Goal: Information Seeking & Learning: Learn about a topic

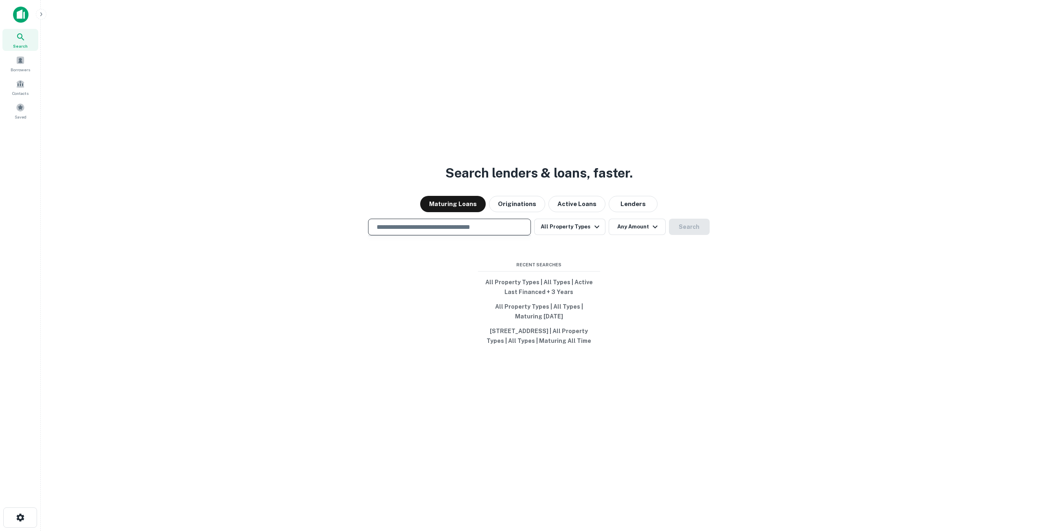
drag, startPoint x: 494, startPoint y: 222, endPoint x: 501, endPoint y: 222, distance: 7.3
click at [494, 222] on input "text" at bounding box center [450, 226] width 156 height 9
click at [557, 221] on button "All Property Types" at bounding box center [569, 227] width 71 height 16
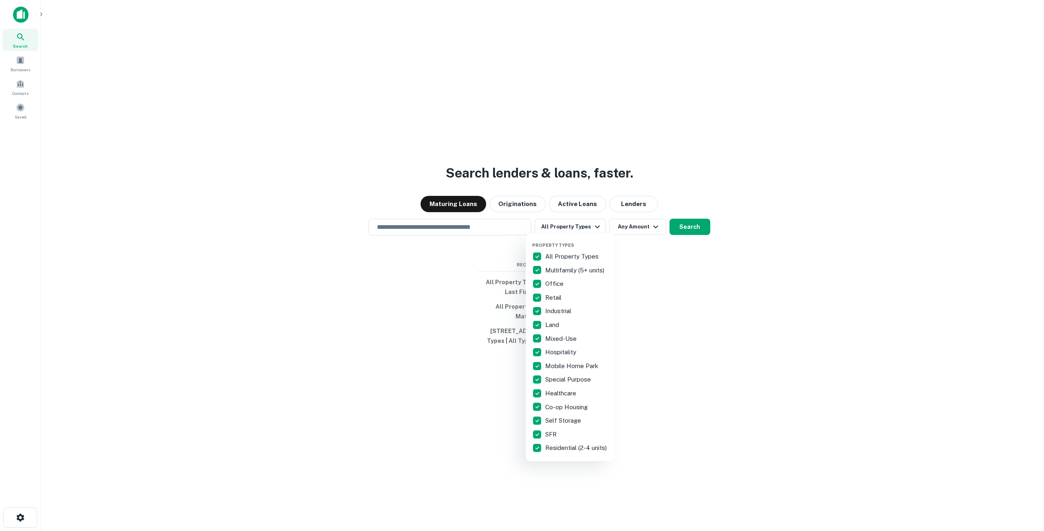
click at [566, 257] on p "All Property Types" at bounding box center [572, 257] width 55 height 10
click at [552, 301] on p "Retail" at bounding box center [554, 298] width 18 height 10
click at [545, 273] on p "Multifamily (5+ units)" at bounding box center [575, 271] width 61 height 10
click at [627, 226] on div at bounding box center [522, 265] width 1044 height 531
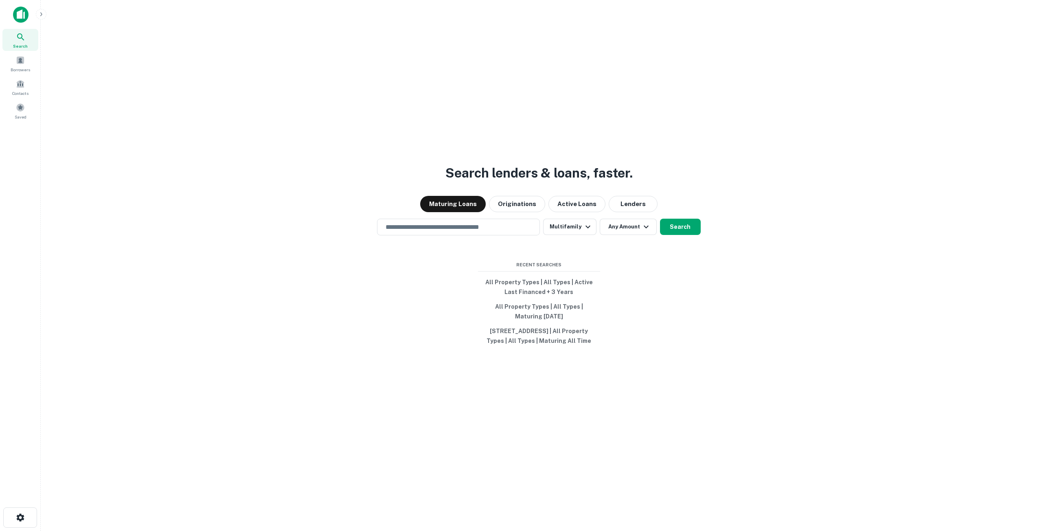
click at [629, 221] on button "Any Amount" at bounding box center [628, 227] width 57 height 16
click at [592, 270] on input "number" at bounding box center [589, 270] width 56 height 16
type input "********"
click at [673, 223] on div at bounding box center [522, 265] width 1044 height 531
click at [461, 222] on input "text" at bounding box center [459, 226] width 156 height 9
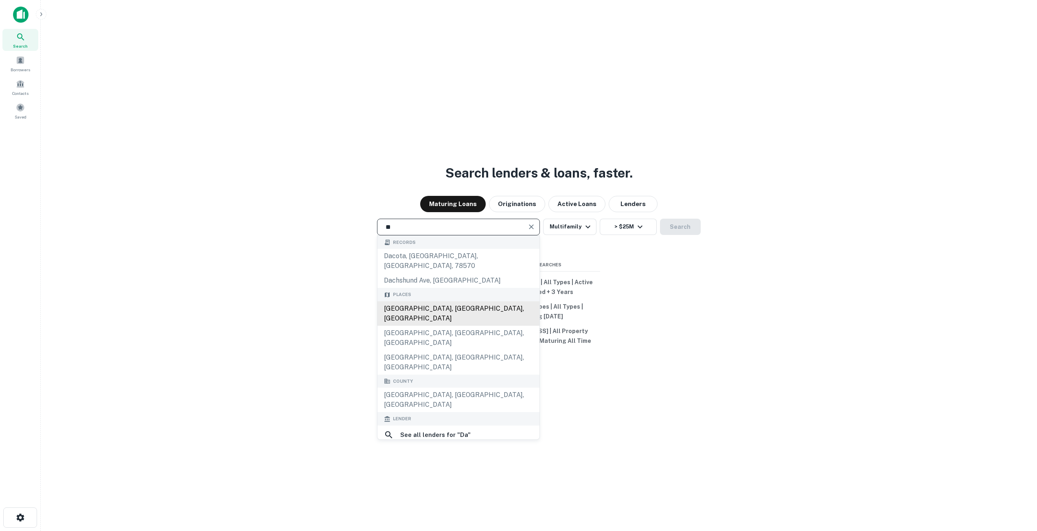
click at [421, 301] on div "Dallas, TX, USA" at bounding box center [459, 313] width 162 height 24
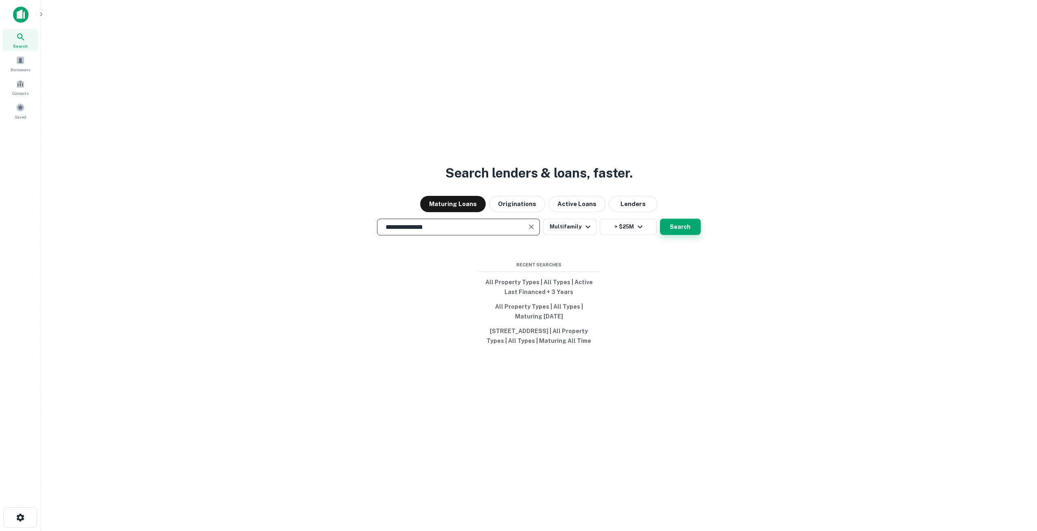
type input "**********"
click at [687, 224] on button "Search" at bounding box center [680, 227] width 41 height 16
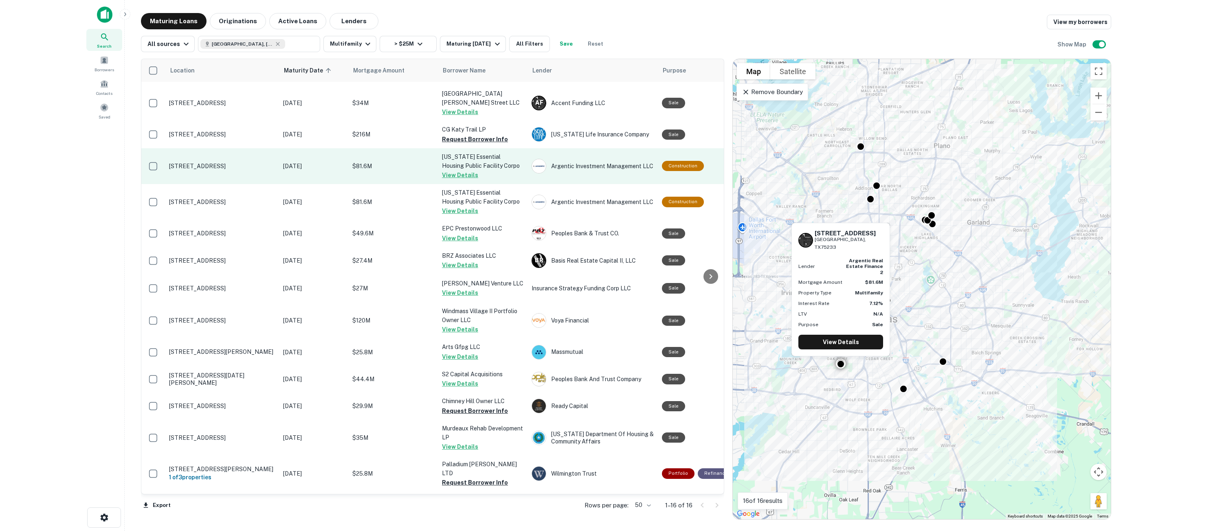
scroll to position [37, 0]
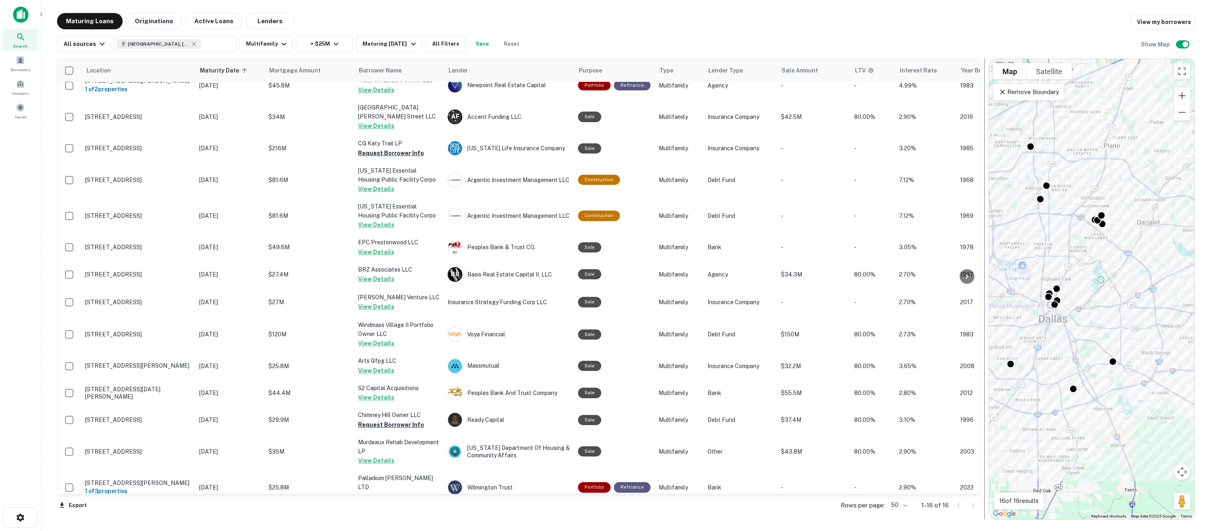
drag, startPoint x: 747, startPoint y: 171, endPoint x: 985, endPoint y: 169, distance: 238.3
click at [985, 169] on div at bounding box center [984, 289] width 8 height 461
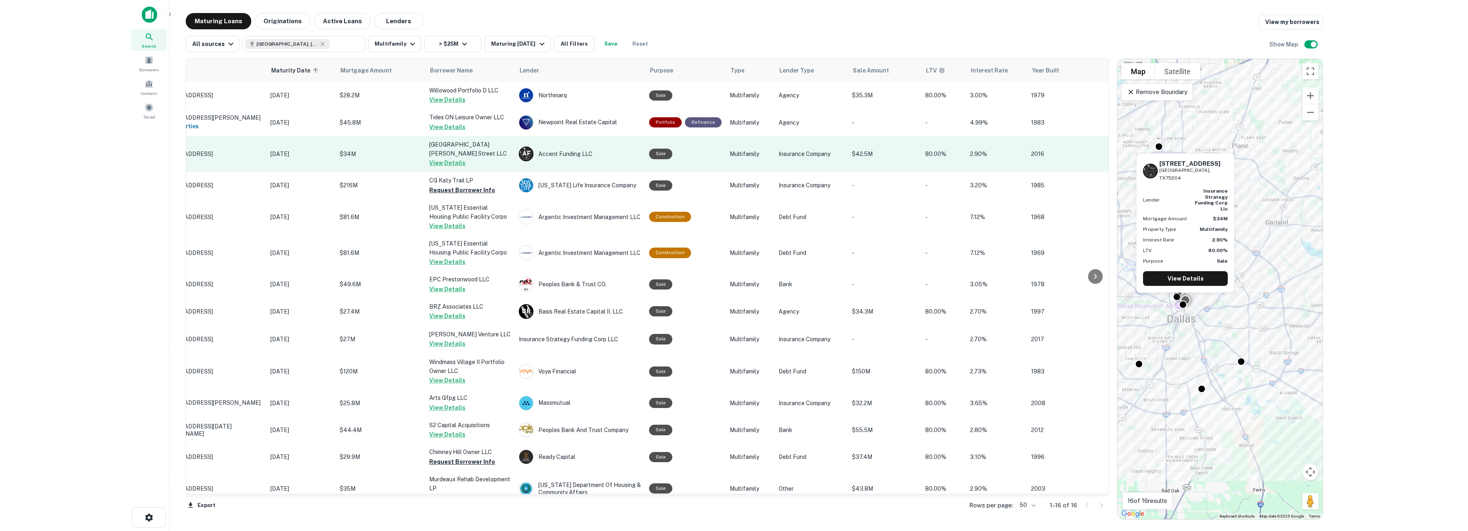
scroll to position [0, 0]
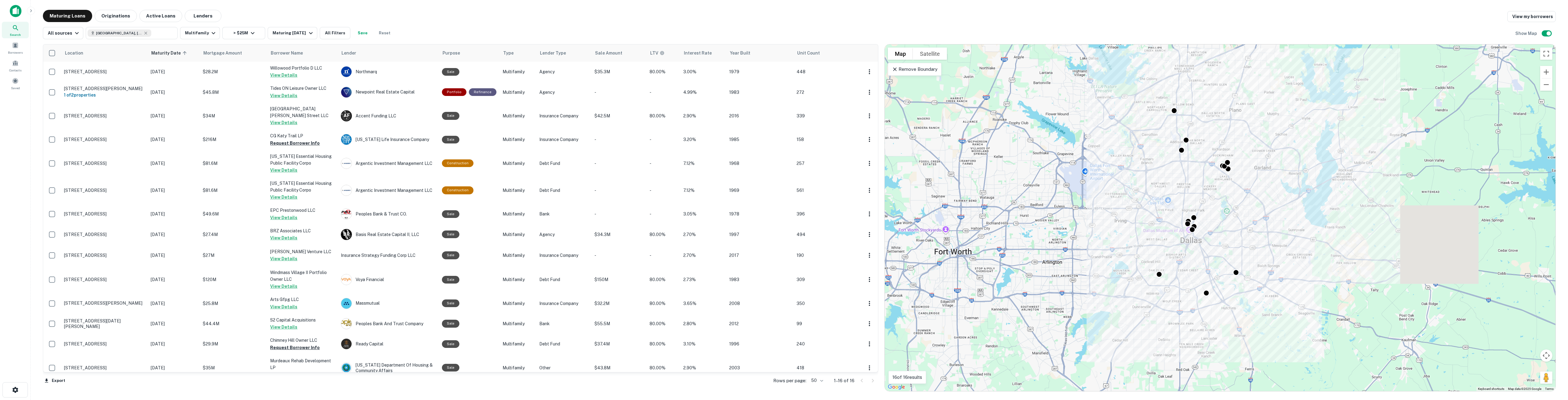
drag, startPoint x: 1279, startPoint y: 73, endPoint x: 885, endPoint y: 74, distance: 394.0
click at [779, 74] on div "Location Maturity Date sorted ascending Mortgage Amount Borrower Name Lender Pu…" at bounding box center [799, 215] width 1512 height 352
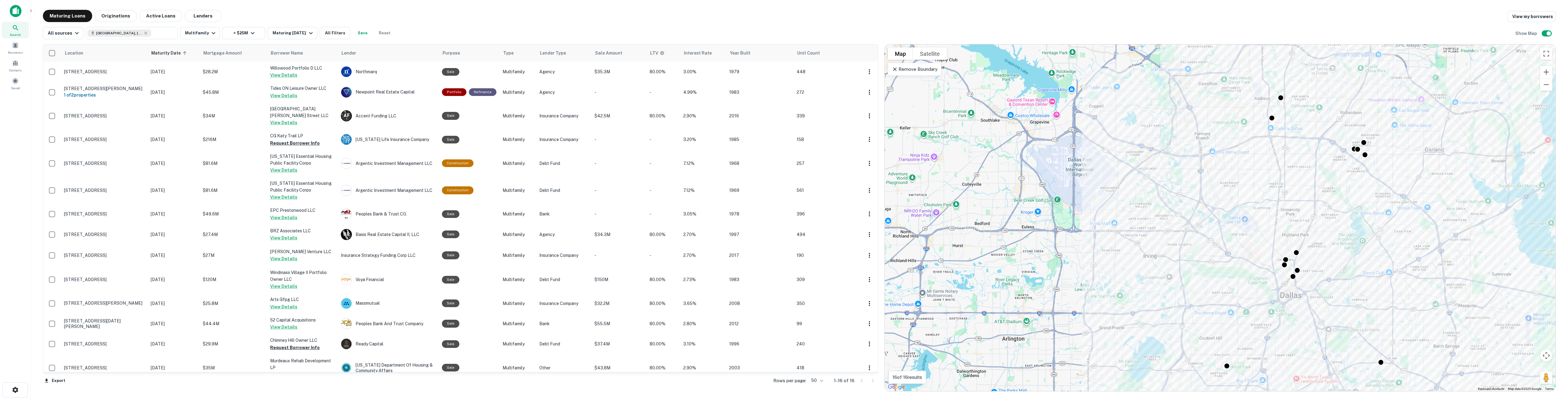
drag, startPoint x: 1102, startPoint y: 198, endPoint x: 1127, endPoint y: 192, distance: 25.7
click at [779, 193] on div "To activate drag with keyboard, press Alt + Enter. Once in keyboard drag state,…" at bounding box center [1220, 217] width 670 height 347
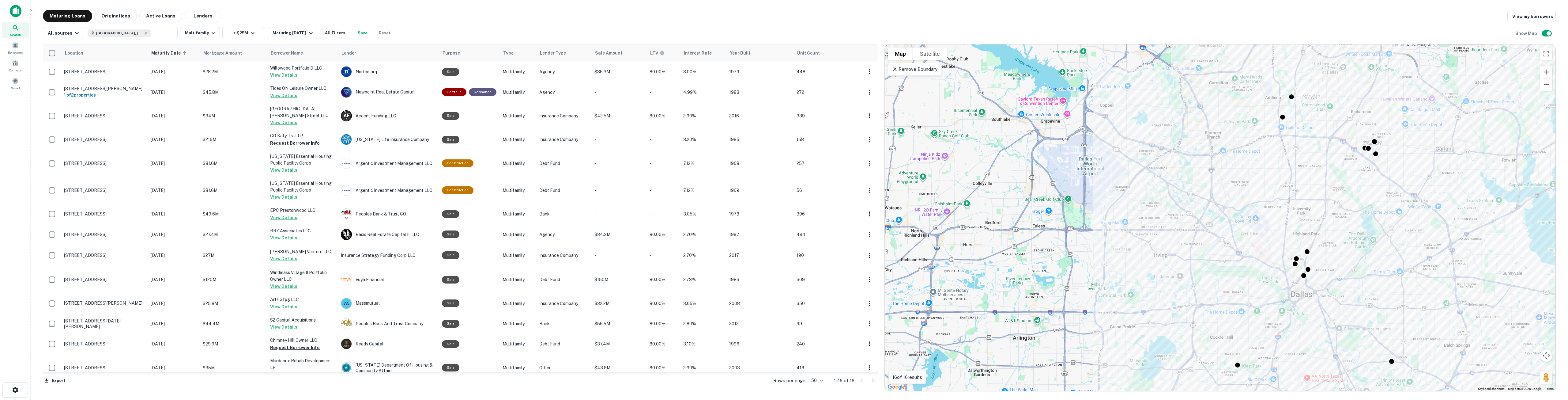
click at [779, 72] on p "Remove Boundary" at bounding box center [914, 69] width 46 height 8
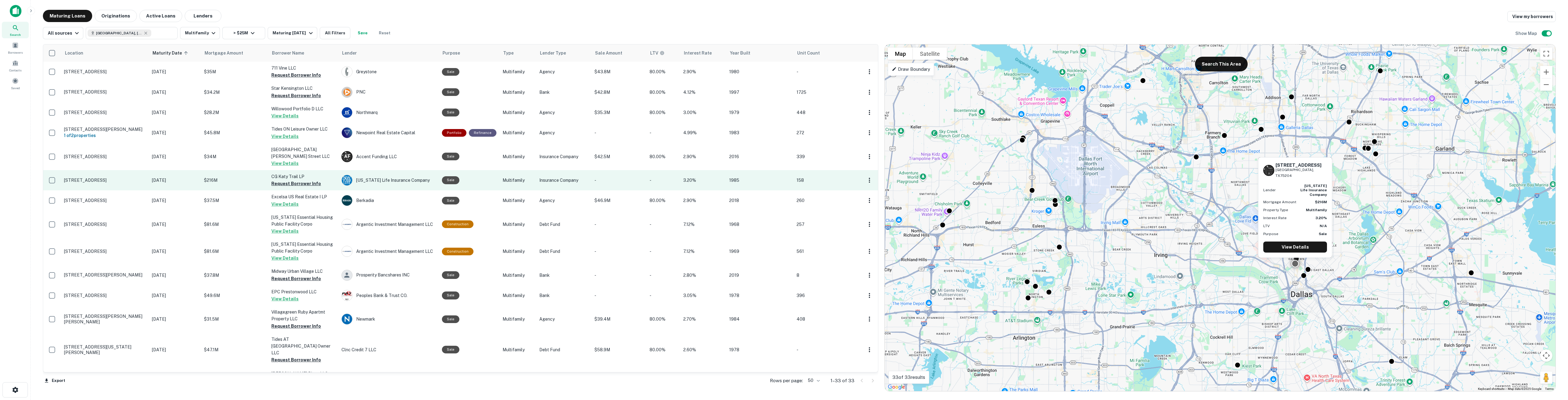
click at [156, 181] on p "Sep 20, 2025" at bounding box center [174, 180] width 46 height 7
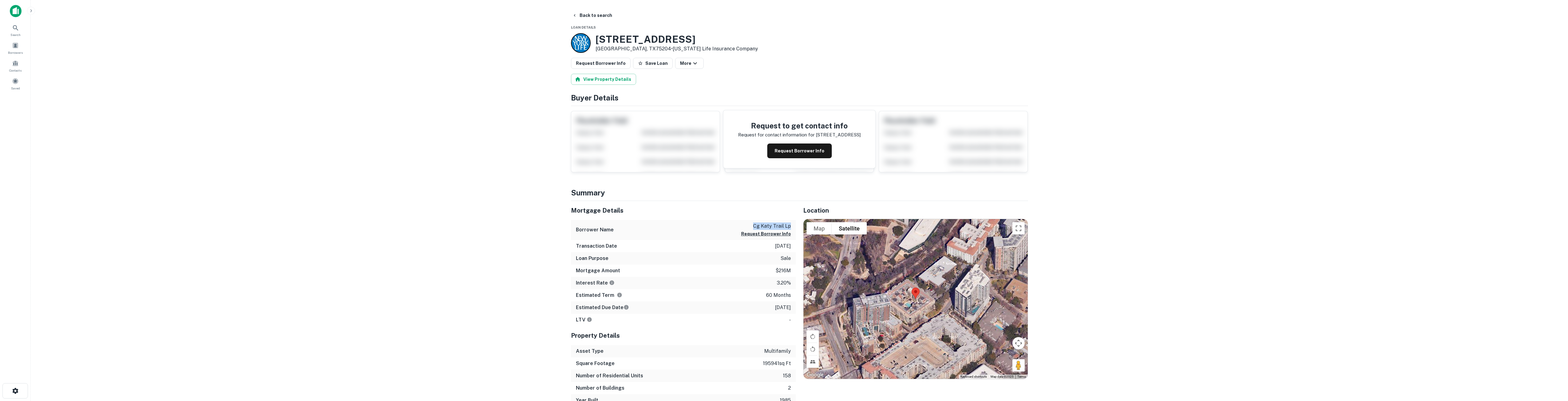
drag, startPoint x: 750, startPoint y: 226, endPoint x: 793, endPoint y: 228, distance: 43.0
click at [782, 228] on div "Borrower Name cg katy trail lp Request Borrower Info" at bounding box center [683, 230] width 225 height 20
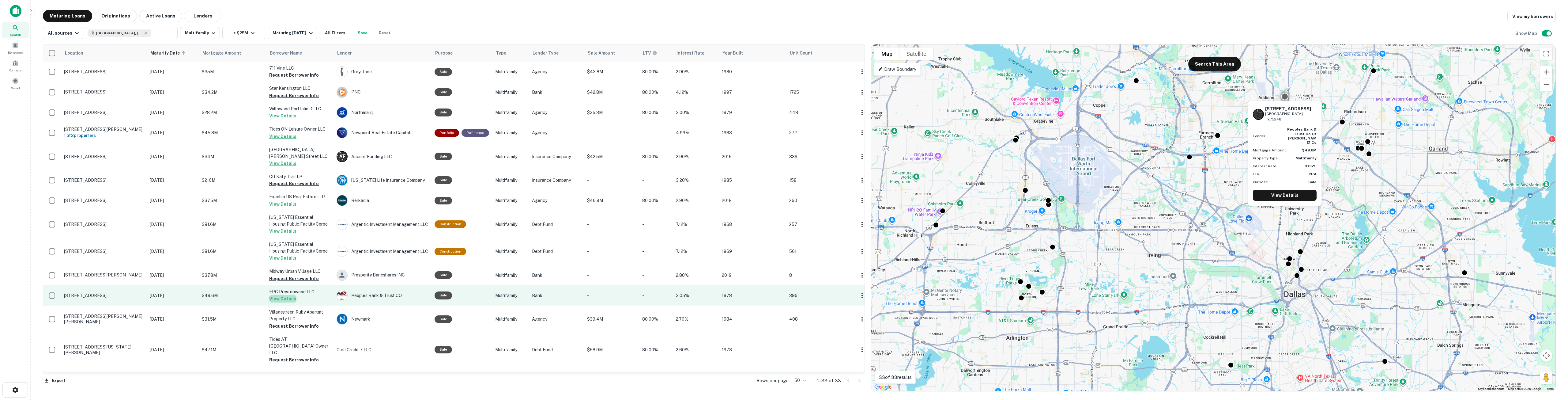
click at [292, 298] on button "View Details" at bounding box center [283, 298] width 27 height 8
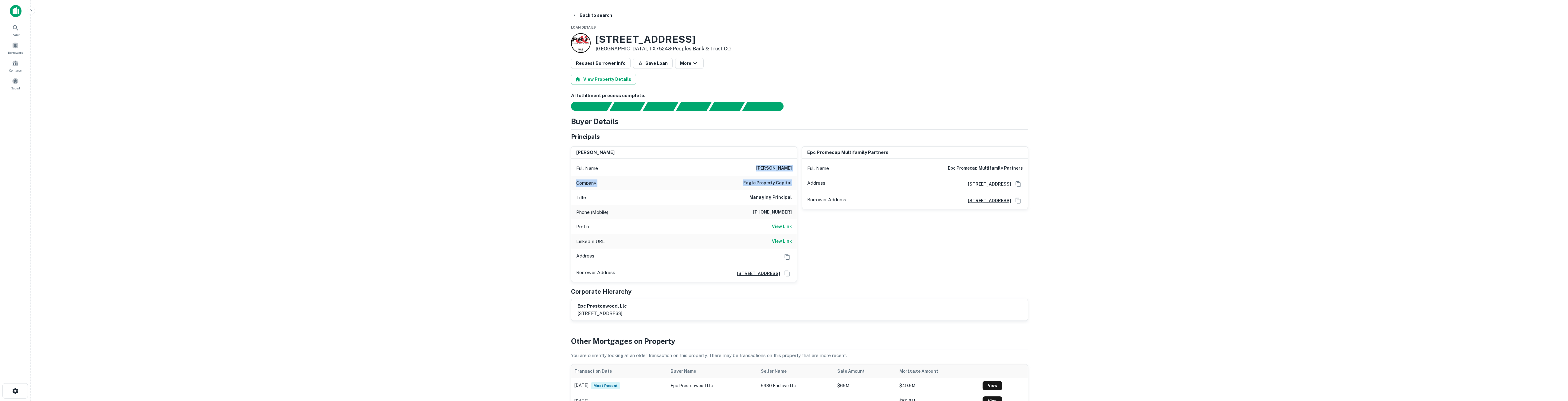
drag, startPoint x: 759, startPoint y: 167, endPoint x: 791, endPoint y: 185, distance: 36.7
click at [782, 185] on div "Full Name rodrigo conesa Company eagle property capital Title Managing Principa…" at bounding box center [684, 219] width 226 height 123
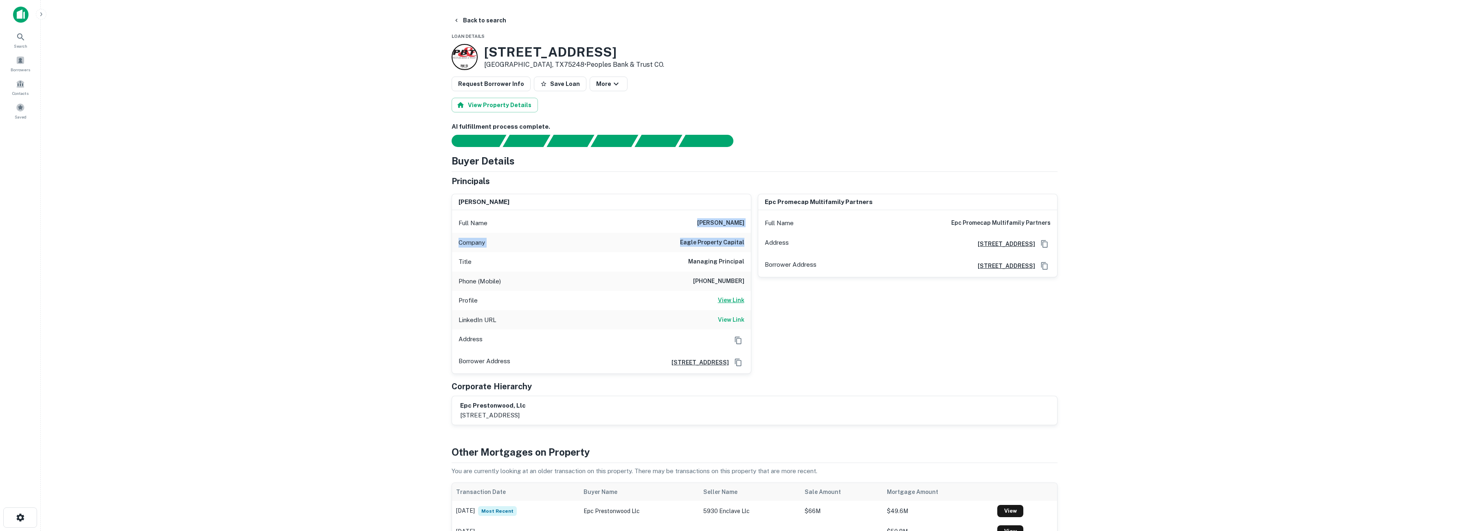
click at [731, 303] on h6 "View Link" at bounding box center [731, 300] width 26 height 9
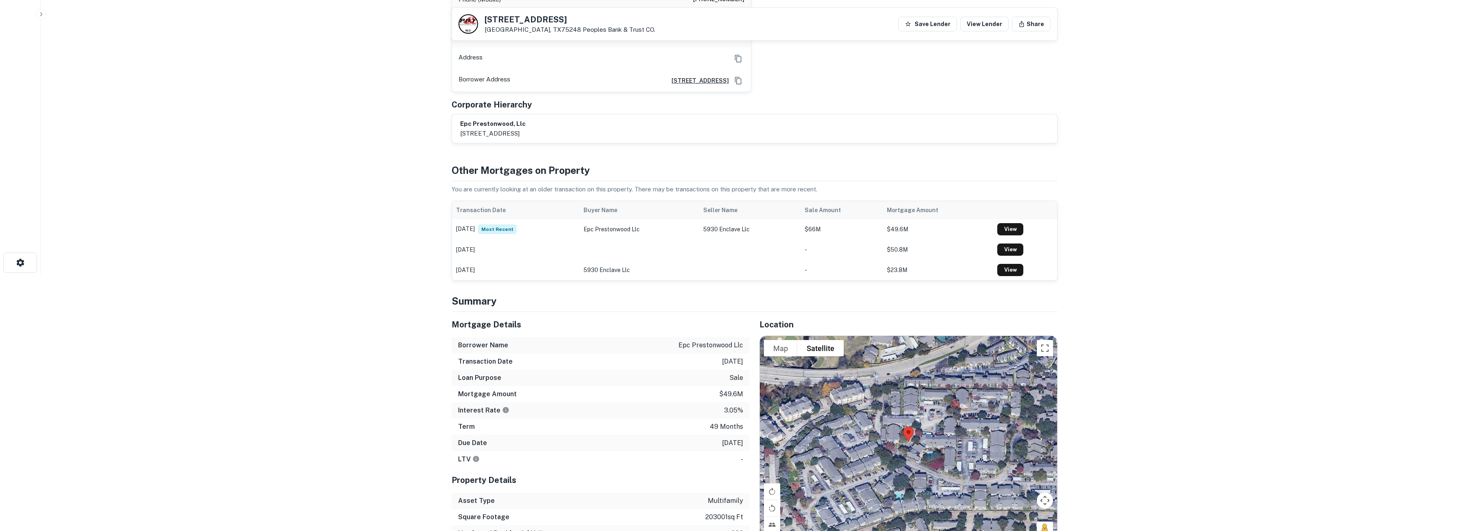
scroll to position [367, 0]
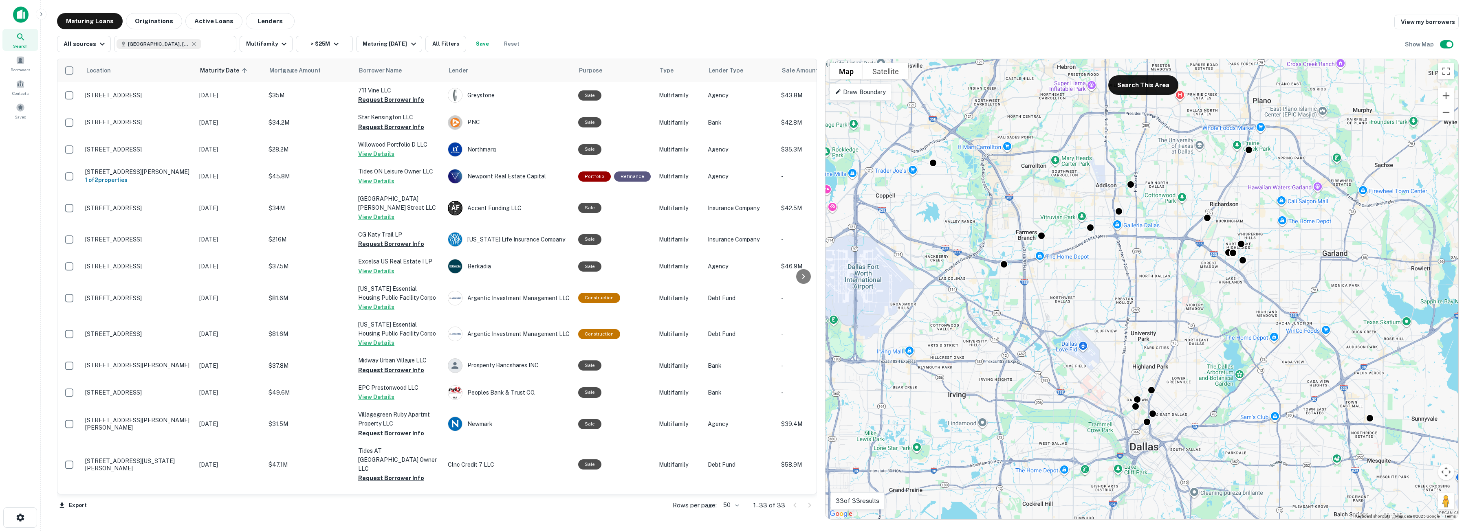
drag, startPoint x: 1211, startPoint y: 281, endPoint x: 1215, endPoint y: 354, distance: 72.6
click at [1037, 354] on div "To activate drag with keyboard, press Alt + Enter. Once in keyboard drag state,…" at bounding box center [1141, 289] width 633 height 460
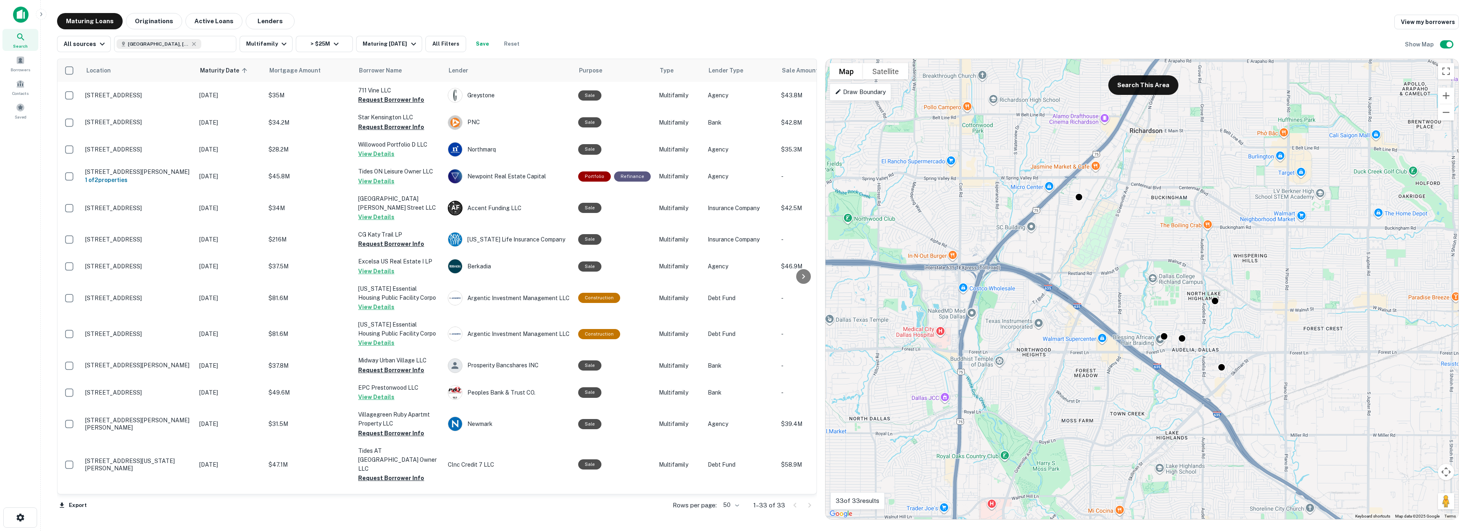
drag, startPoint x: 1196, startPoint y: 375, endPoint x: 1237, endPoint y: 292, distance: 92.7
click at [1037, 292] on div "To activate drag with keyboard, press Alt + Enter. Once in keyboard drag state,…" at bounding box center [1141, 289] width 633 height 460
click at [1037, 338] on div at bounding box center [1182, 336] width 12 height 12
click at [1037, 314] on link "View Details" at bounding box center [1181, 313] width 85 height 15
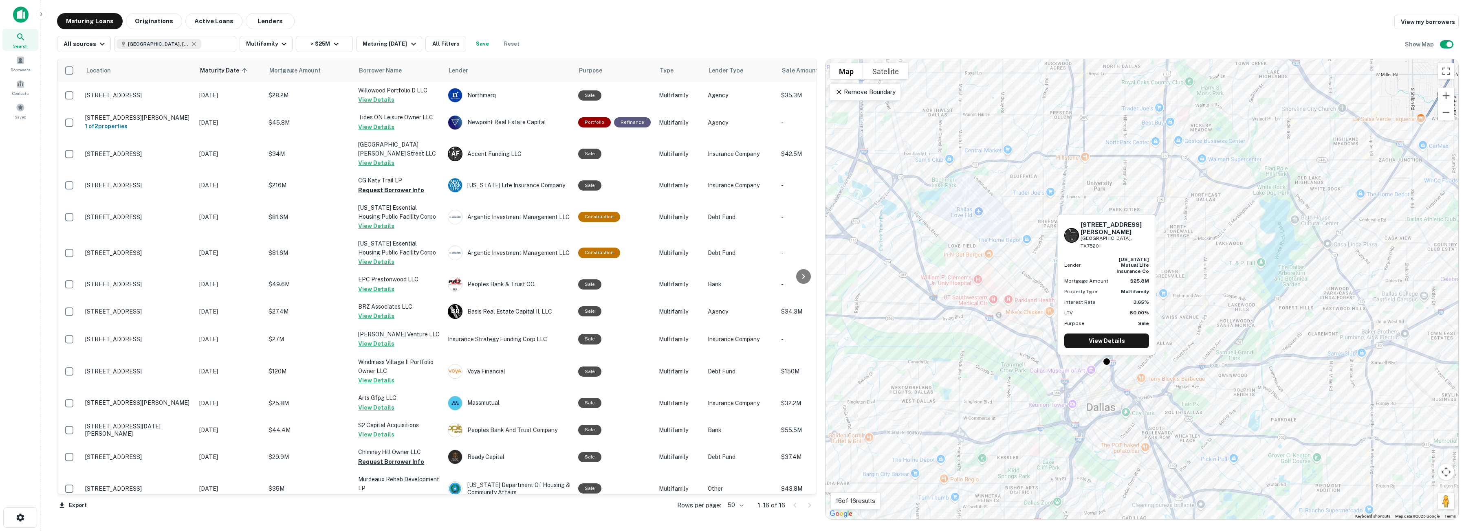
click at [1108, 360] on div "2611 Ross Ave Dallas, TX75201 Lender massachusetts mutual life insurance co Mor…" at bounding box center [1106, 286] width 100 height 147
click at [1109, 343] on link "View Details" at bounding box center [1106, 341] width 85 height 15
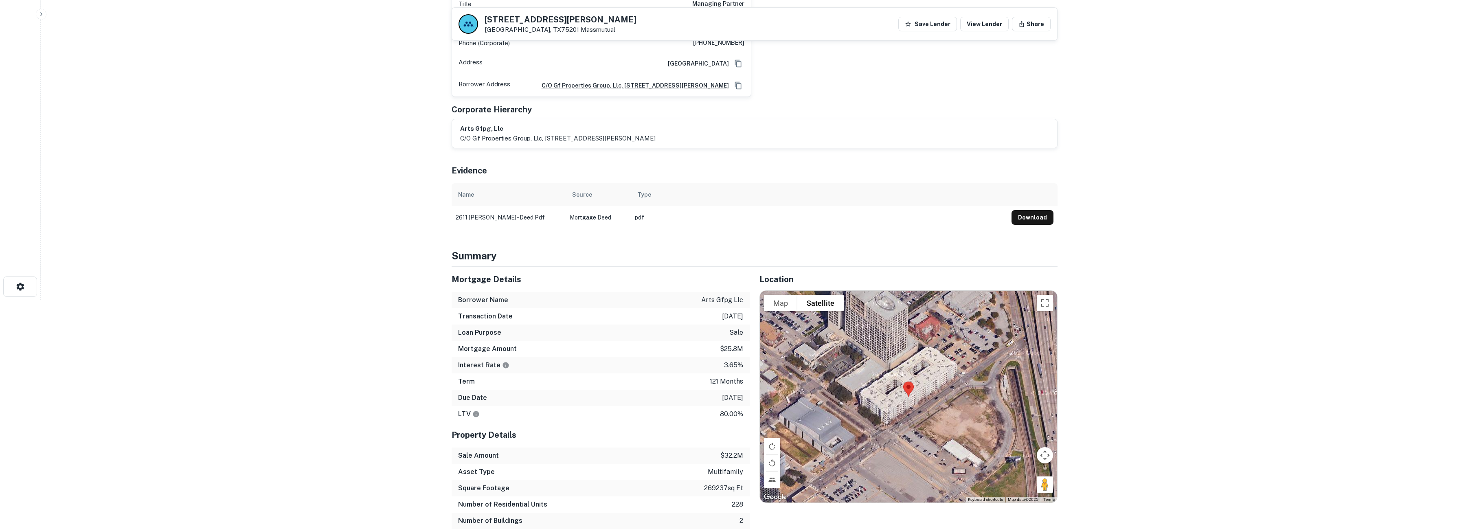
scroll to position [244, 0]
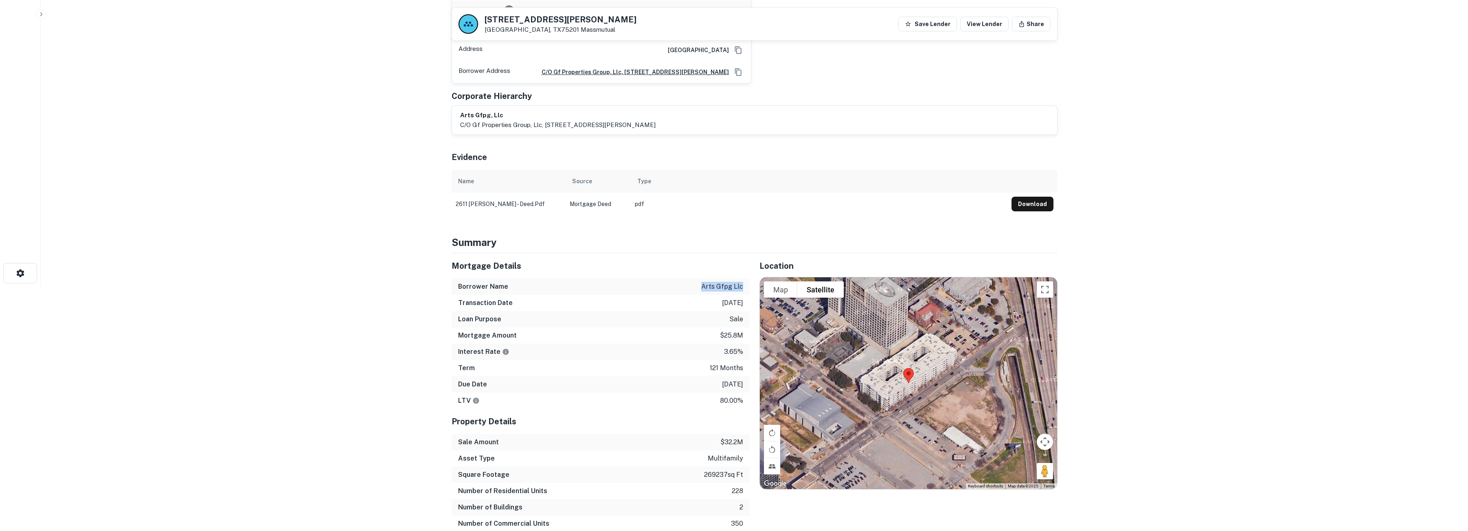
drag, startPoint x: 703, startPoint y: 292, endPoint x: 744, endPoint y: 295, distance: 41.2
click at [744, 295] on div "Borrower Name arts gfpg llc" at bounding box center [601, 287] width 298 height 16
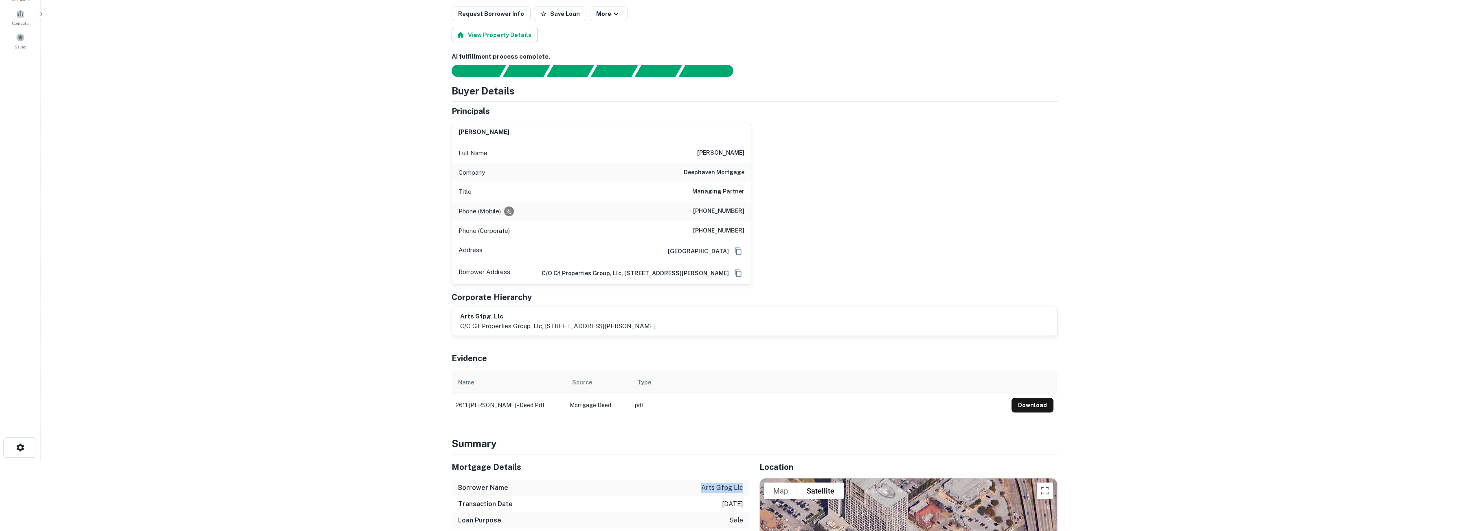
scroll to position [0, 0]
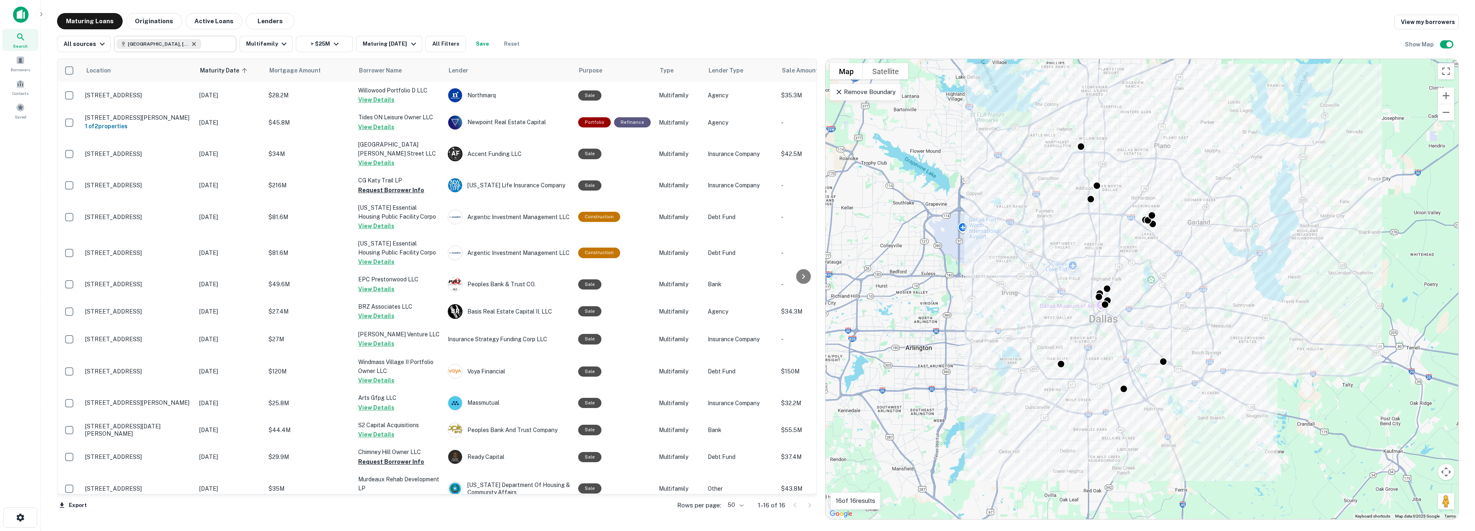
click at [191, 44] on icon at bounding box center [194, 44] width 7 height 7
type input "**********"
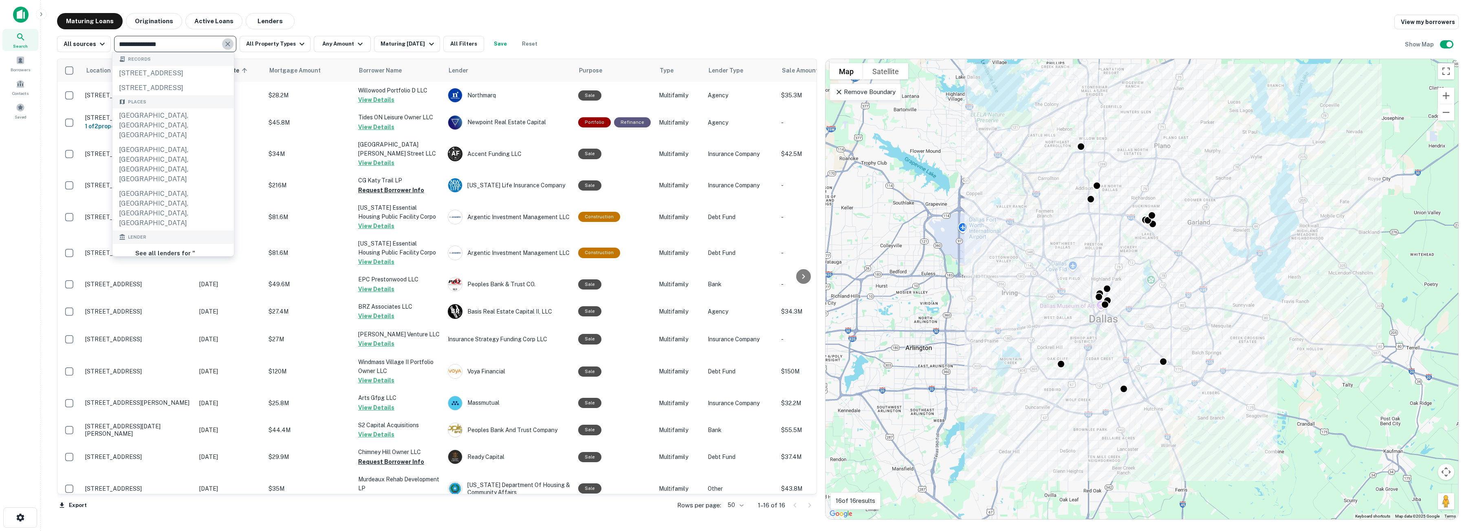
click at [226, 42] on icon "Clear" at bounding box center [228, 44] width 8 height 8
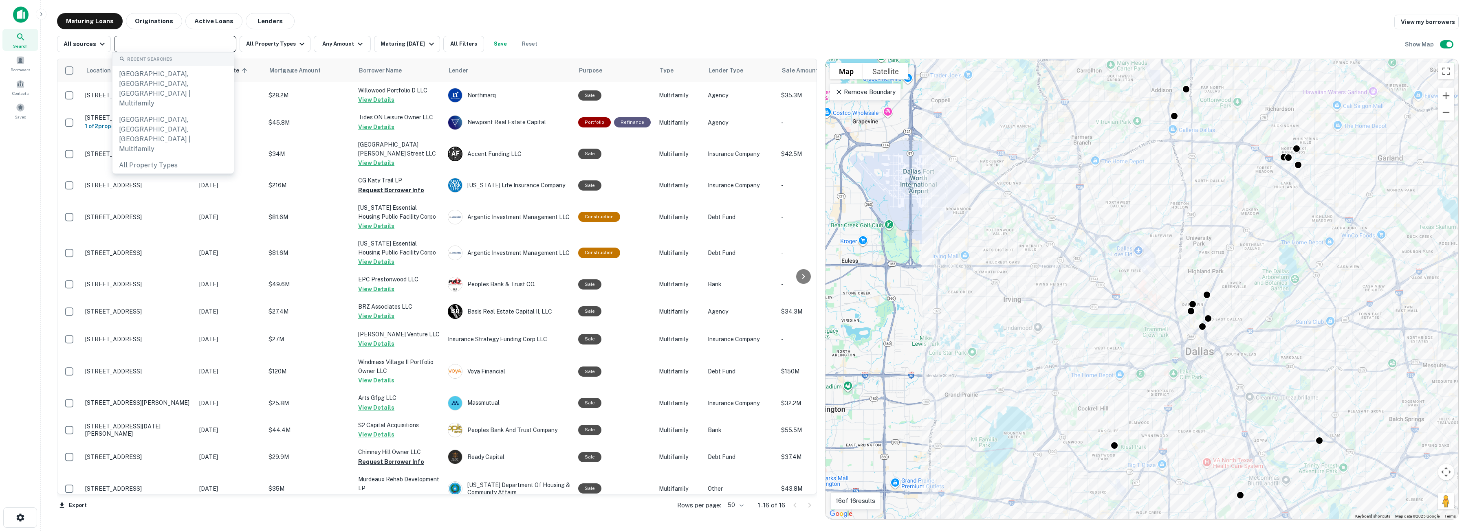
click at [878, 99] on div "Remove Boundary" at bounding box center [864, 92] width 71 height 17
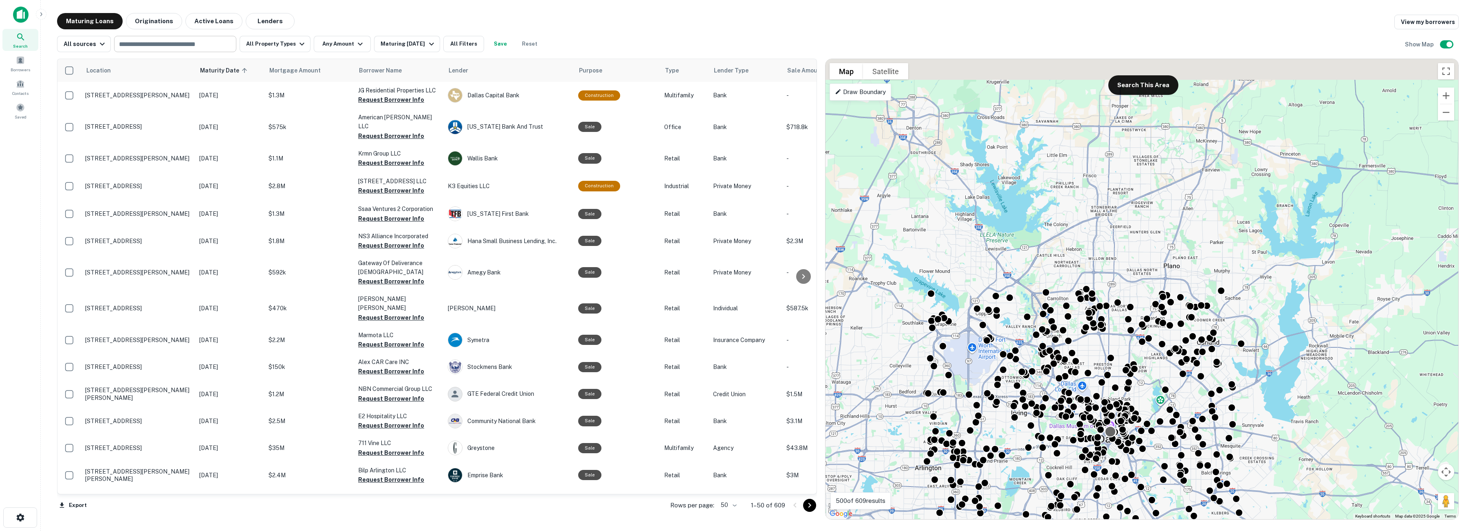
drag, startPoint x: 1227, startPoint y: 297, endPoint x: 1110, endPoint y: 435, distance: 180.6
click at [1110, 415] on div at bounding box center [1377, 415] width 633 height 0
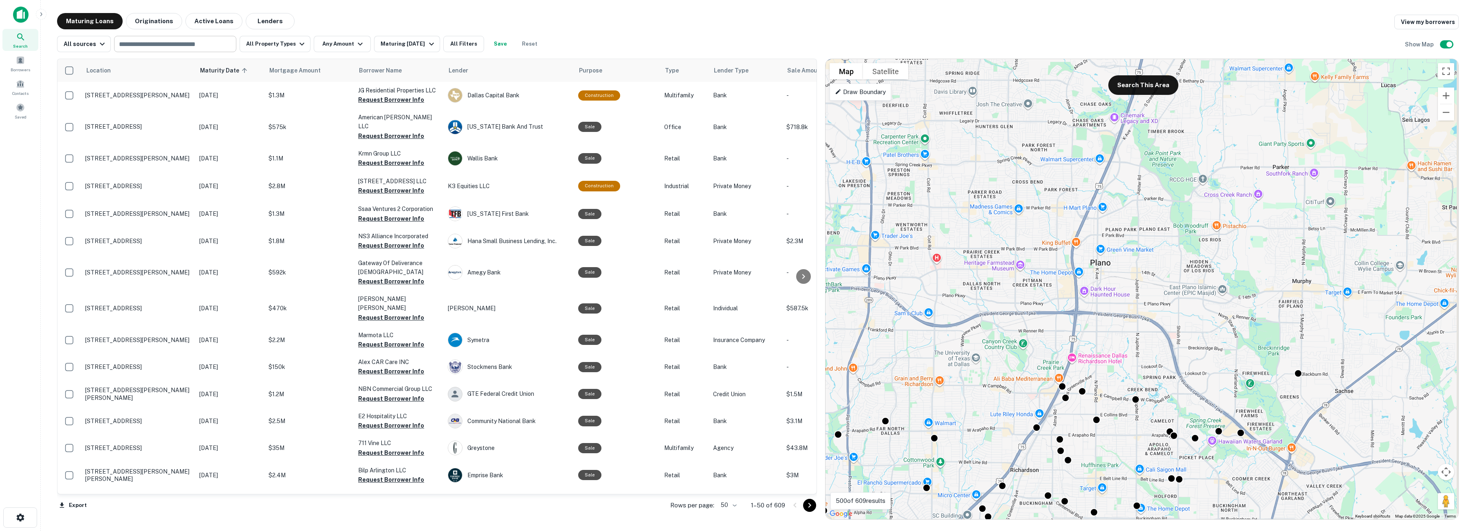
drag, startPoint x: 1188, startPoint y: 281, endPoint x: 1007, endPoint y: 330, distance: 188.1
click at [1002, 330] on div "To activate drag with keyboard, press Alt + Enter. Once in keyboard drag state,…" at bounding box center [1141, 289] width 633 height 460
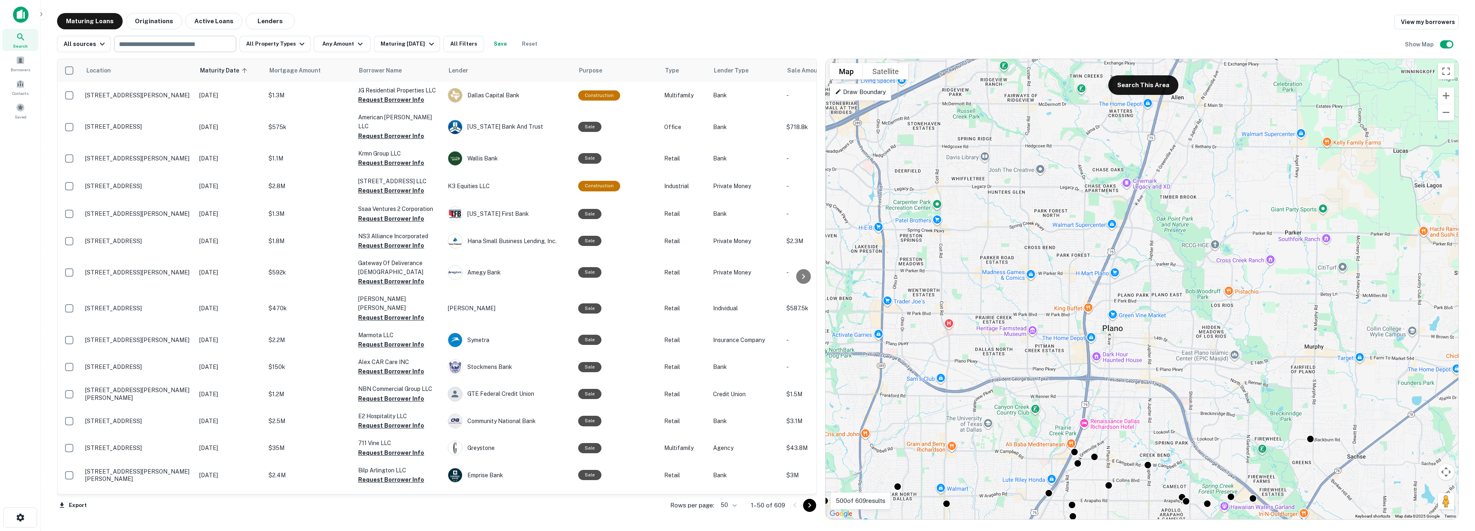
drag, startPoint x: 1114, startPoint y: 251, endPoint x: 1130, endPoint y: 319, distance: 69.0
click at [1130, 319] on div "To activate drag with keyboard, press Alt + Enter. Once in keyboard drag state,…" at bounding box center [1141, 289] width 633 height 460
click at [1141, 96] on div "To activate drag with keyboard, press Alt + Enter. Once in keyboard drag state,…" at bounding box center [1141, 289] width 633 height 460
click at [1141, 79] on button "Search This Area" at bounding box center [1143, 85] width 70 height 20
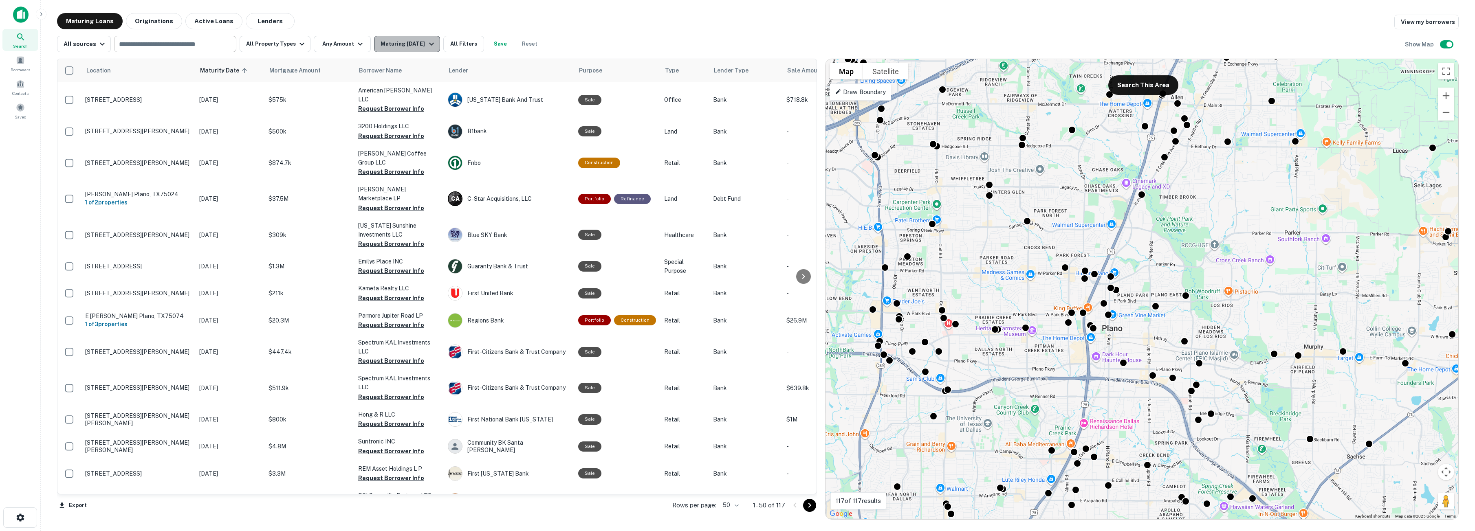
click at [432, 48] on icon "button" at bounding box center [431, 44] width 10 height 10
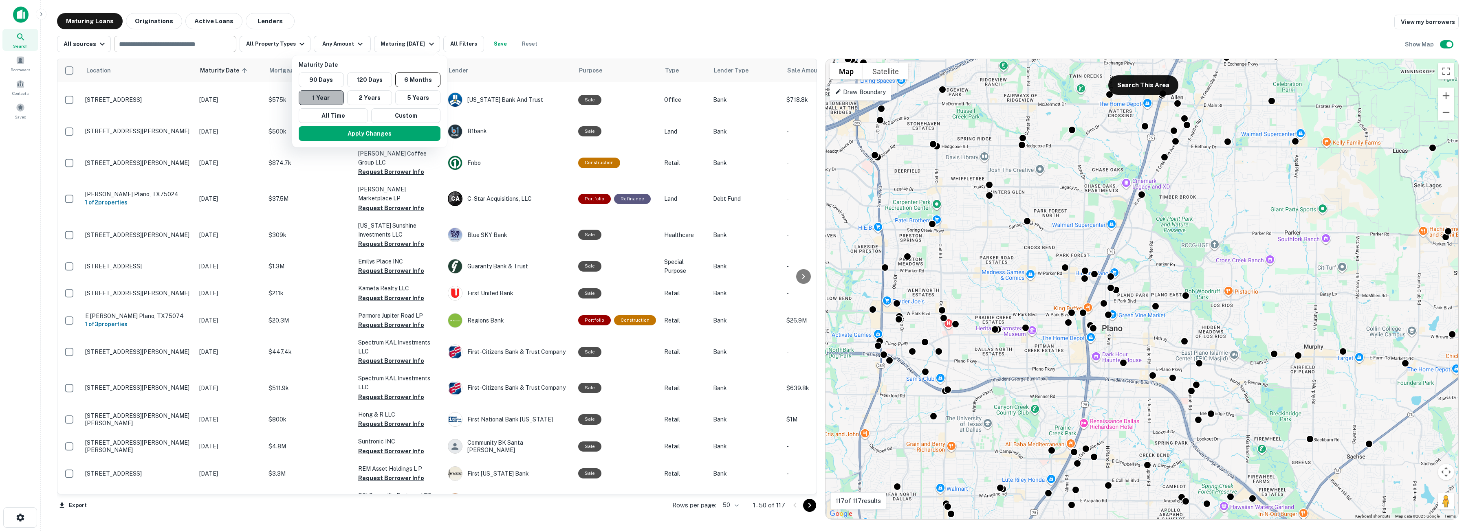
click at [329, 98] on button "1 Year" at bounding box center [321, 97] width 45 height 15
click at [352, 43] on div at bounding box center [737, 265] width 1475 height 531
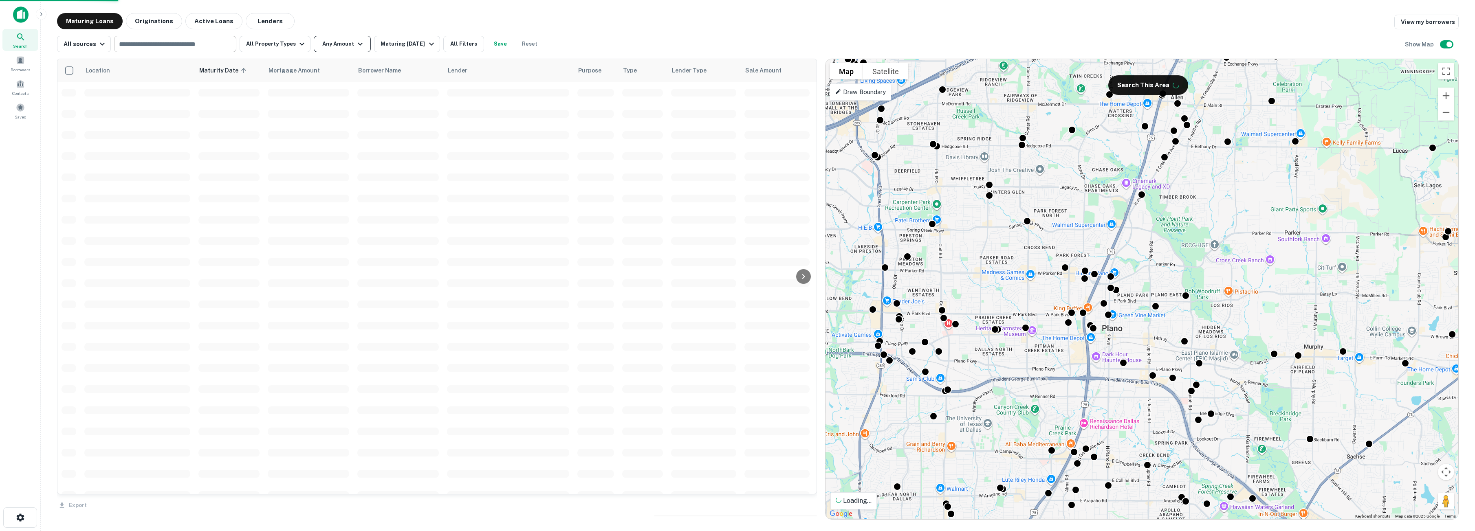
click at [339, 44] on div "Maturity Date 90 Days 120 Days 6 Months 1 Year 2 Years 5 Years All Time Custom …" at bounding box center [737, 265] width 1475 height 531
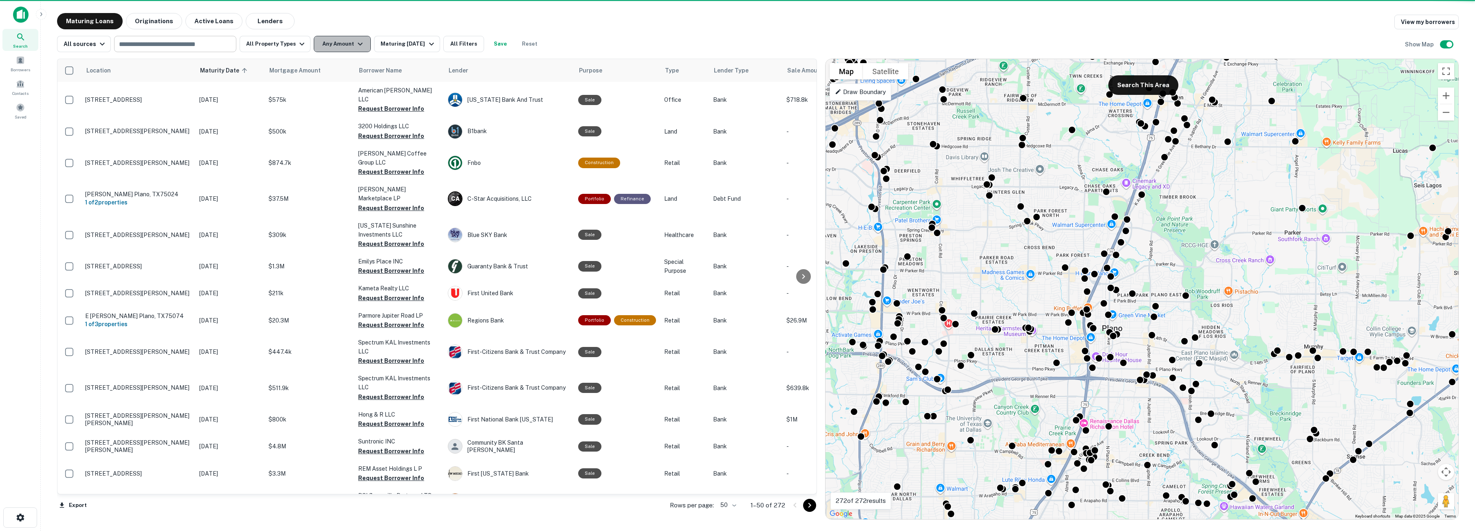
click at [355, 43] on icon "button" at bounding box center [360, 44] width 10 height 10
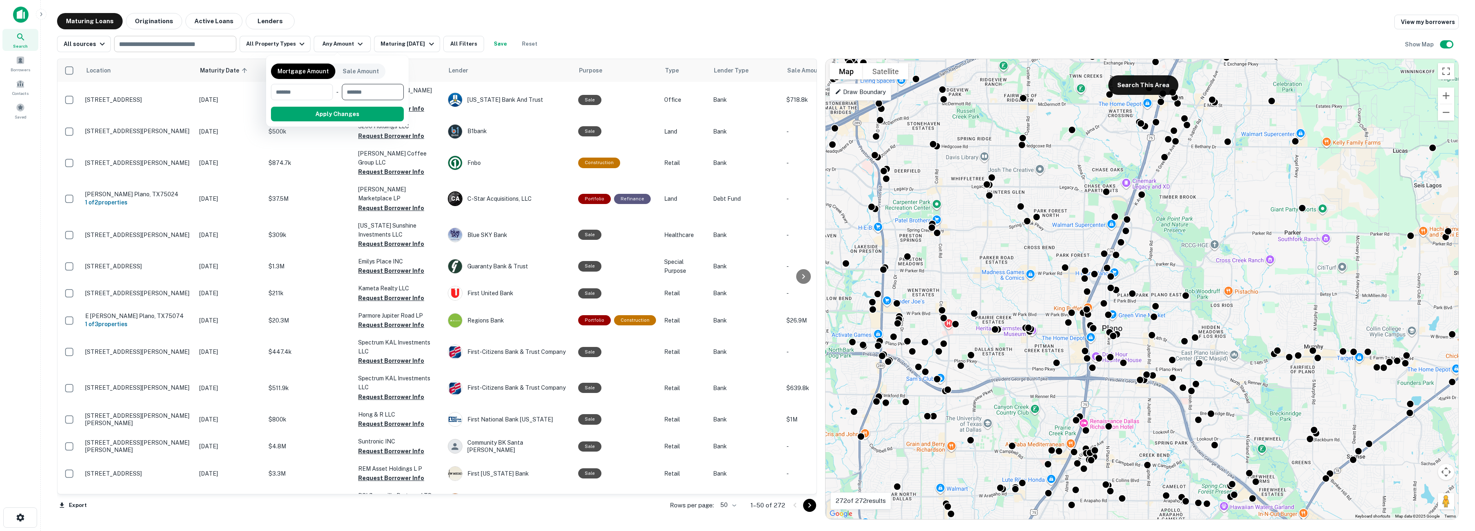
click at [365, 92] on input "number" at bounding box center [370, 92] width 56 height 16
type input "********"
click at [350, 112] on button "Apply Changes" at bounding box center [351, 114] width 103 height 15
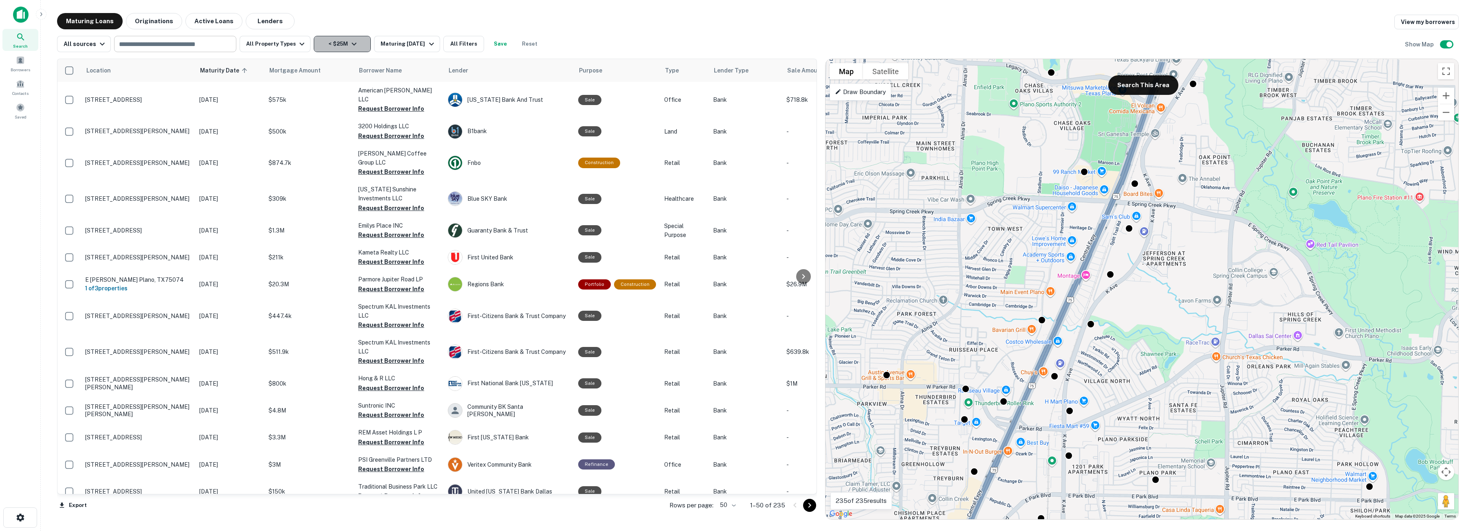
click at [349, 46] on icon "button" at bounding box center [354, 44] width 10 height 10
click at [343, 92] on input "********" at bounding box center [360, 92] width 48 height 16
click at [315, 88] on input "number" at bounding box center [299, 92] width 56 height 16
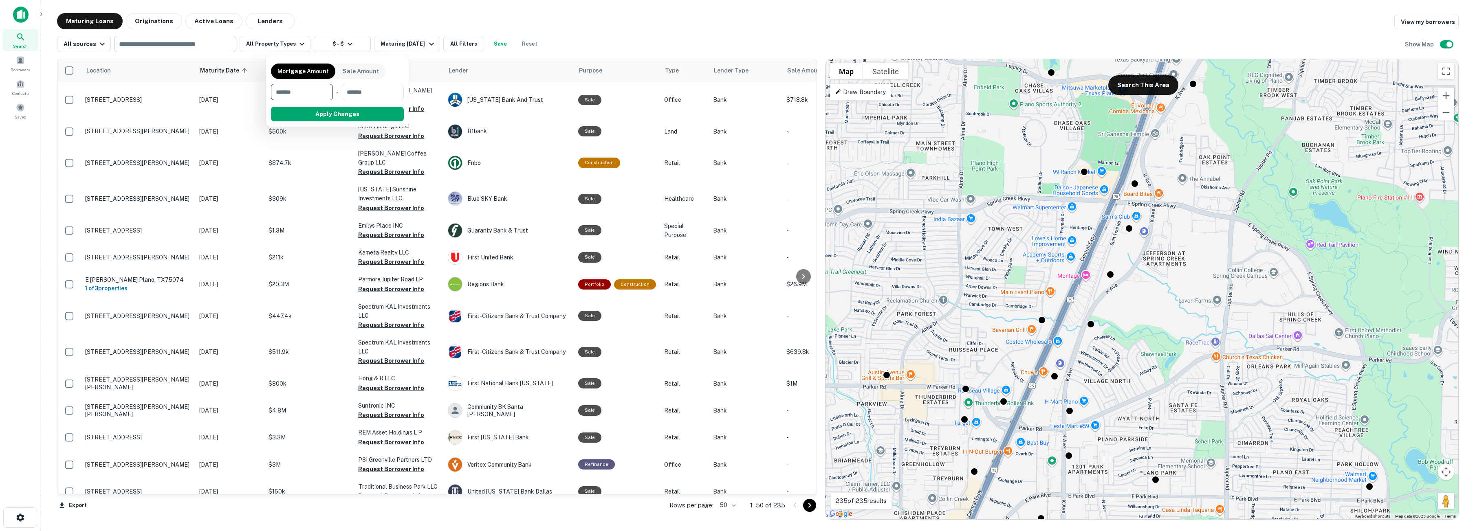
paste input "********"
type input "********"
click at [347, 111] on button "Apply Changes" at bounding box center [351, 114] width 103 height 15
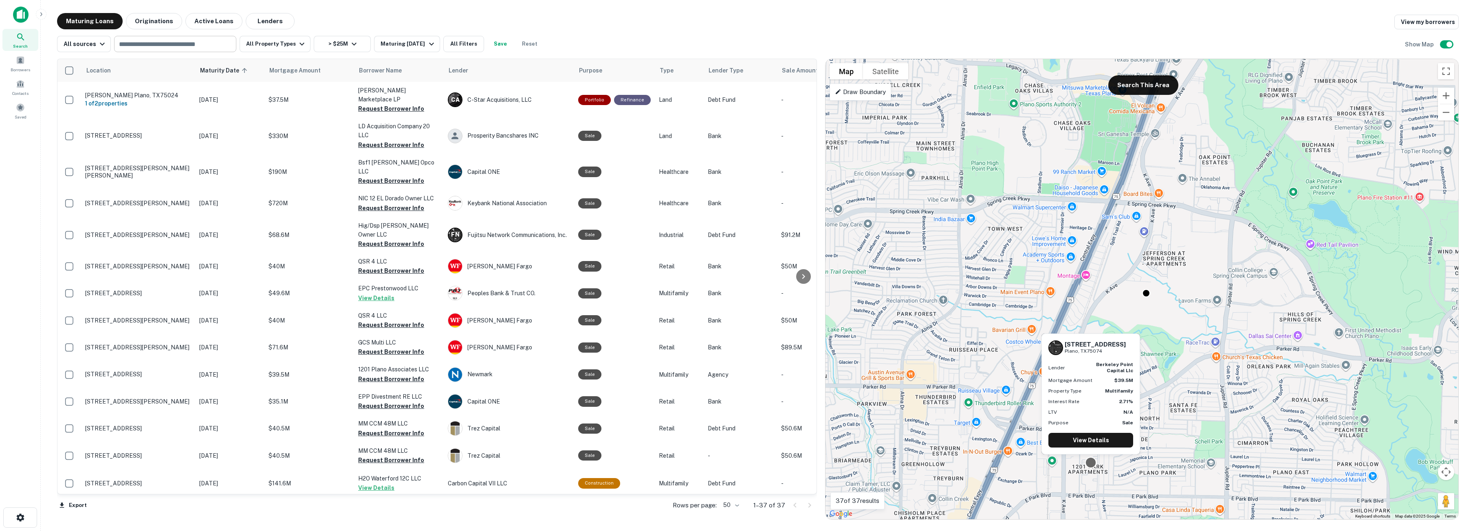
click at [1091, 462] on div at bounding box center [1090, 463] width 12 height 12
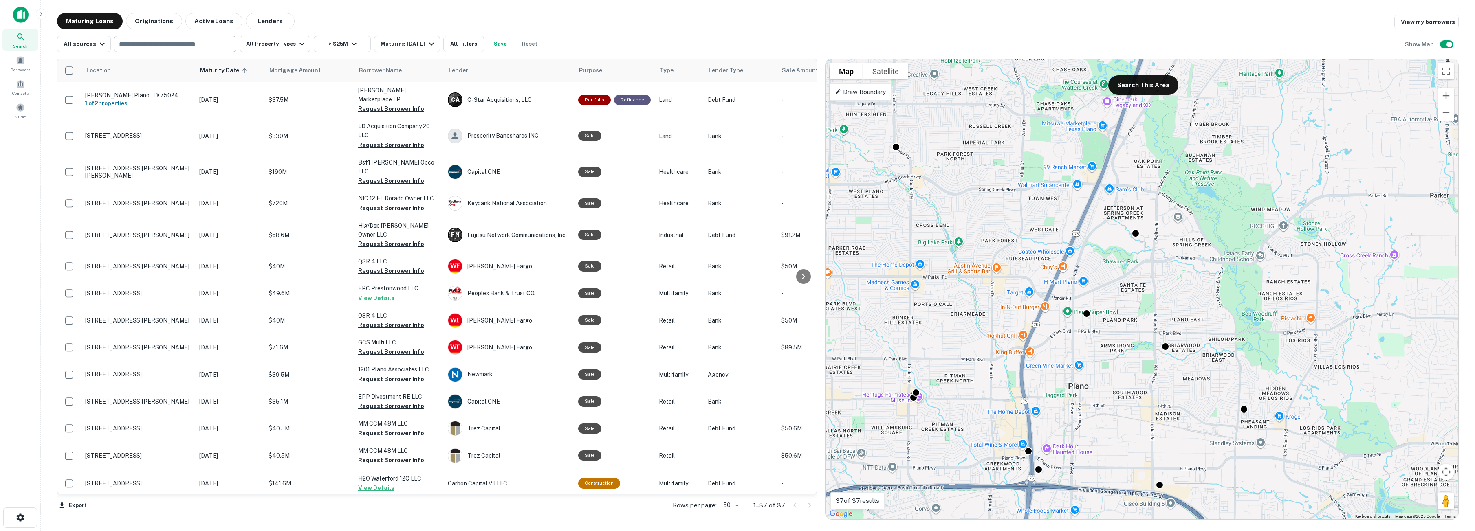
drag, startPoint x: 1145, startPoint y: 380, endPoint x: 1136, endPoint y: 312, distance: 68.5
click at [1136, 312] on div "To activate drag with keyboard, press Alt + Enter. Once in keyboard drag state,…" at bounding box center [1141, 289] width 633 height 460
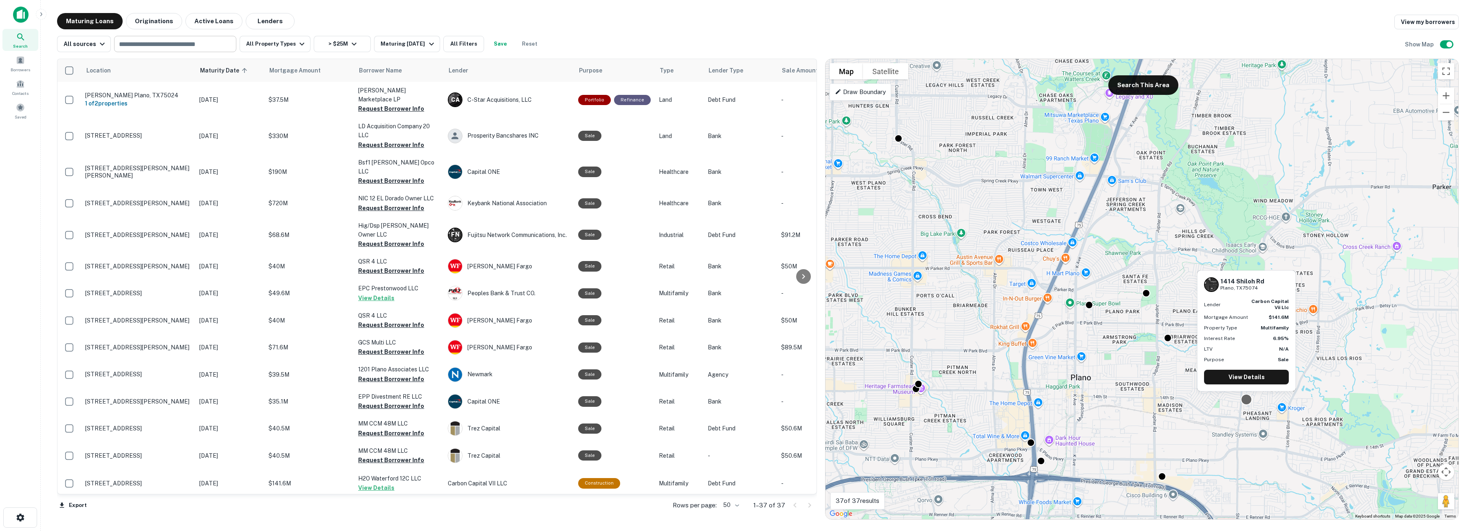
click at [1246, 400] on div at bounding box center [1246, 400] width 12 height 12
click at [1248, 378] on link "View Details" at bounding box center [1246, 377] width 85 height 15
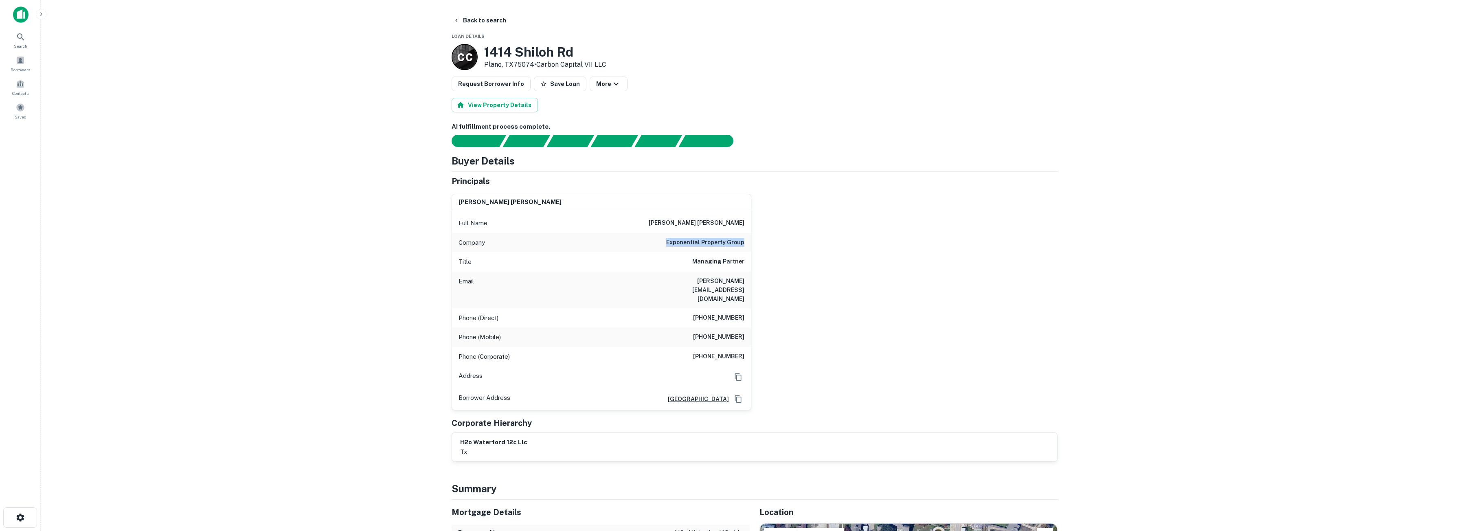
drag, startPoint x: 669, startPoint y: 243, endPoint x: 748, endPoint y: 252, distance: 79.9
click at [748, 252] on div "Company exponential property group" at bounding box center [601, 243] width 299 height 20
drag, startPoint x: 679, startPoint y: 223, endPoint x: 737, endPoint y: 243, distance: 60.8
click at [746, 246] on div "Full Name [PERSON_NAME] [PERSON_NAME] Company exponential property group Title …" at bounding box center [601, 310] width 299 height 200
copy div "[PERSON_NAME] [PERSON_NAME] Company exponential property group"
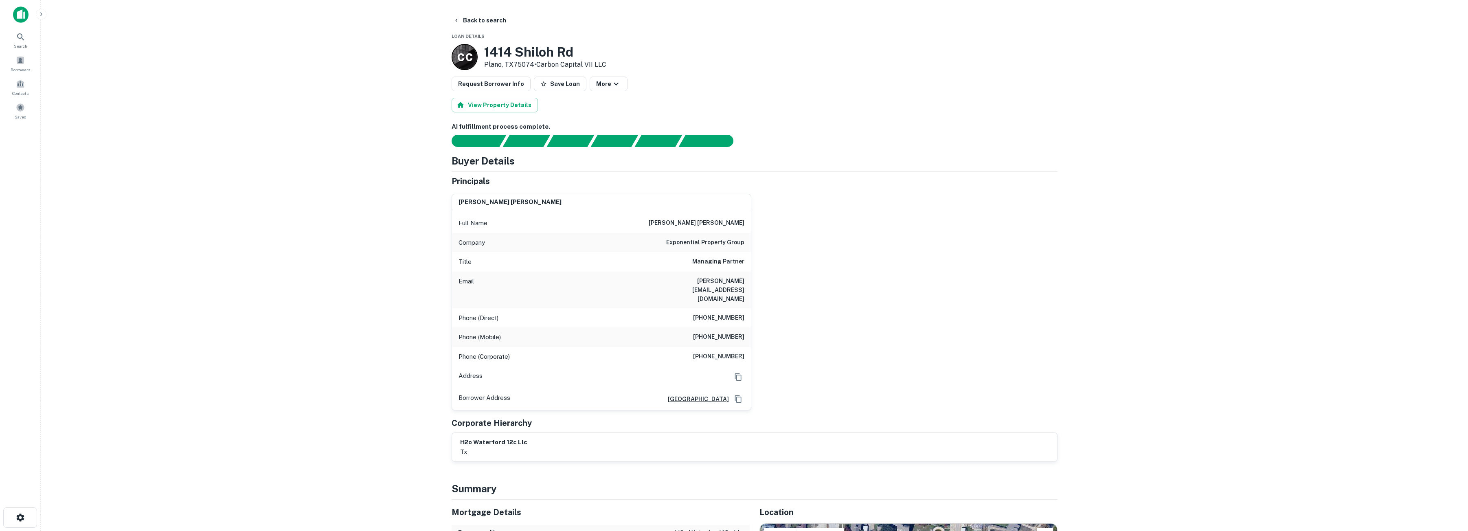
click at [917, 169] on div "Buyer Details Principals [PERSON_NAME] [PERSON_NAME] Full Name [PERSON_NAME] [P…" at bounding box center [755, 308] width 606 height 309
